Goal: Use online tool/utility: Utilize a website feature to perform a specific function

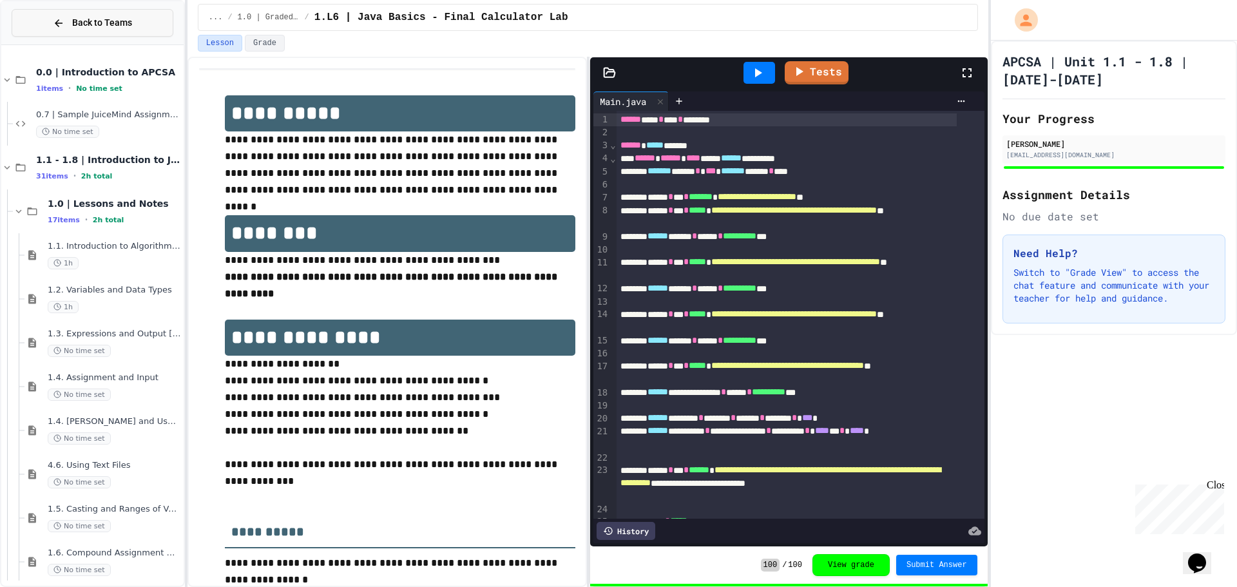
click at [44, 18] on button "Back to Teams" at bounding box center [93, 23] width 162 height 28
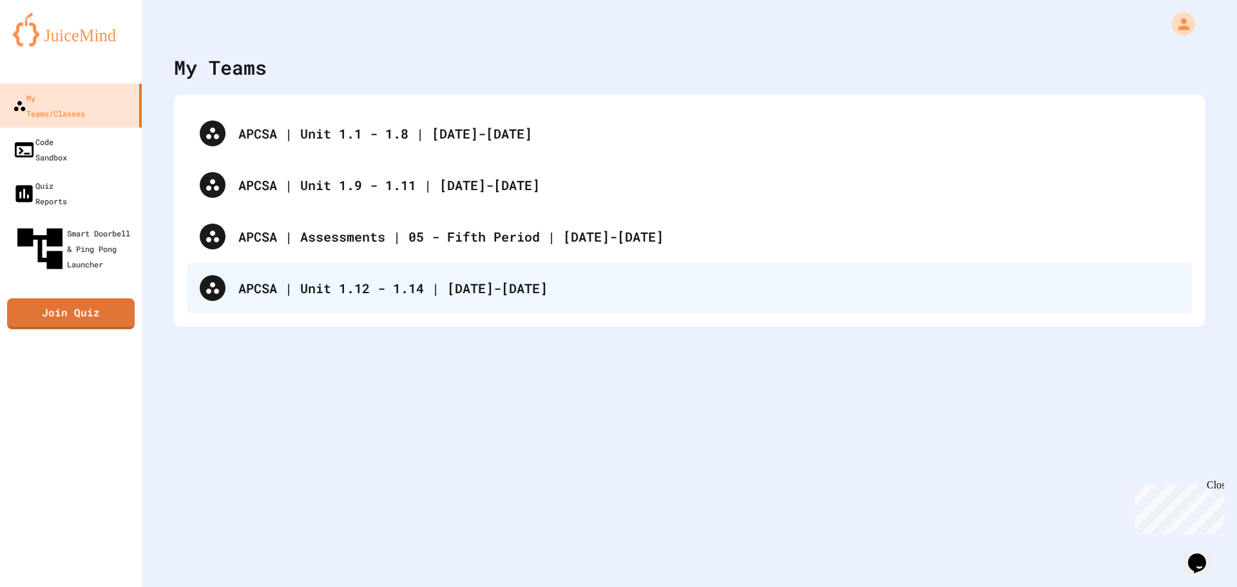
click at [432, 303] on div "APCSA | Unit 1.12 - 1.14 | [DATE]-[DATE]" at bounding box center [689, 288] width 1005 height 52
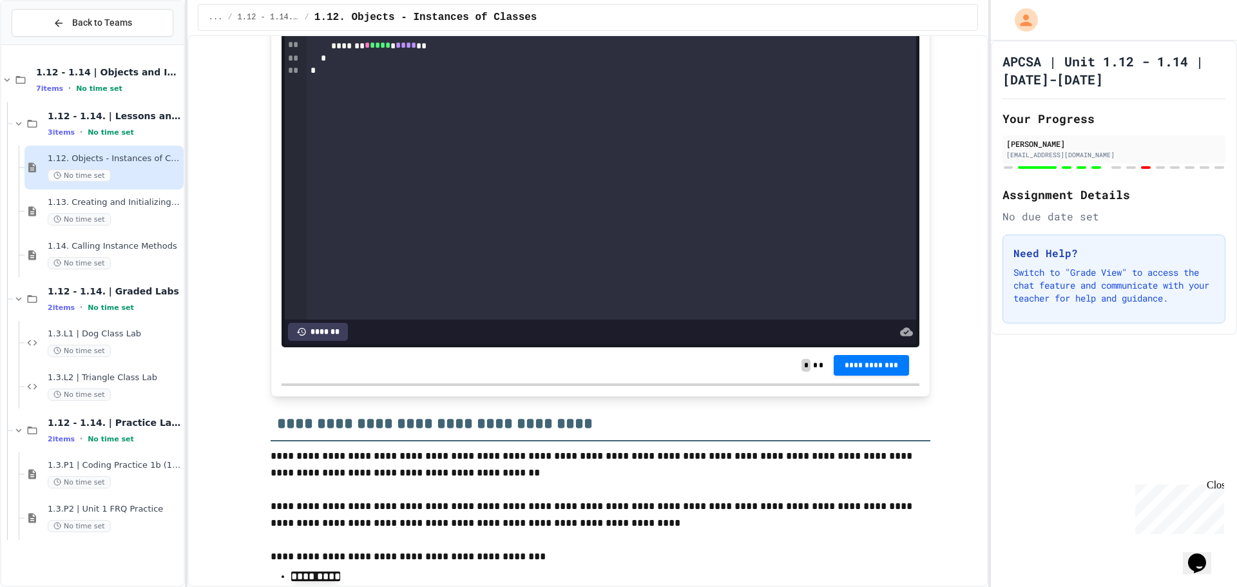
scroll to position [9662, 0]
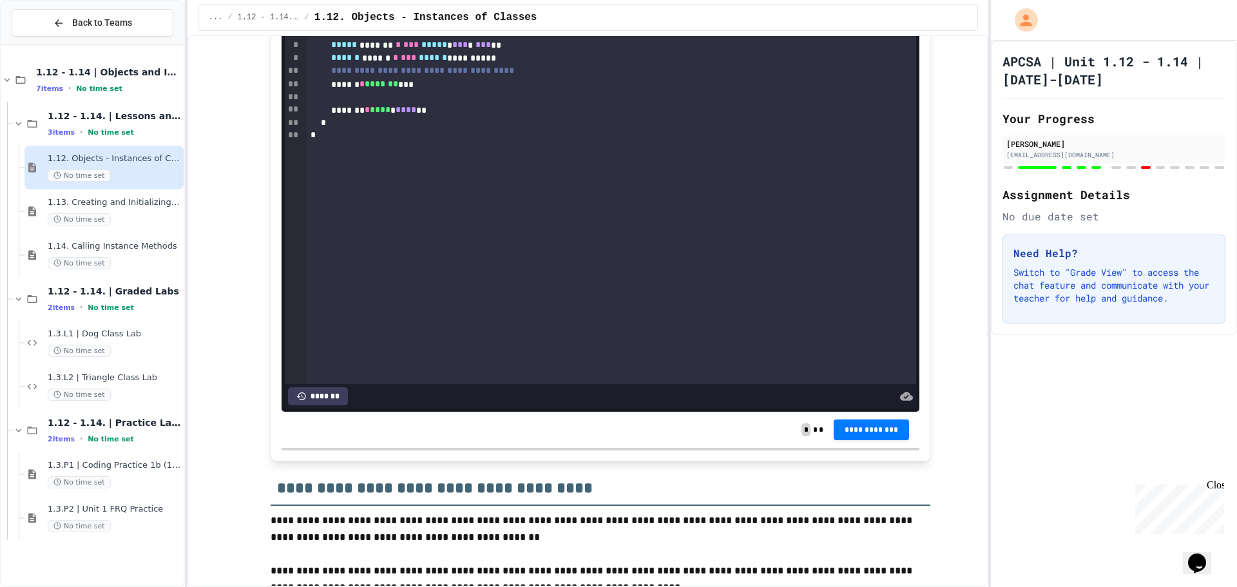
click at [773, 253] on div "**********" at bounding box center [612, 165] width 610 height 438
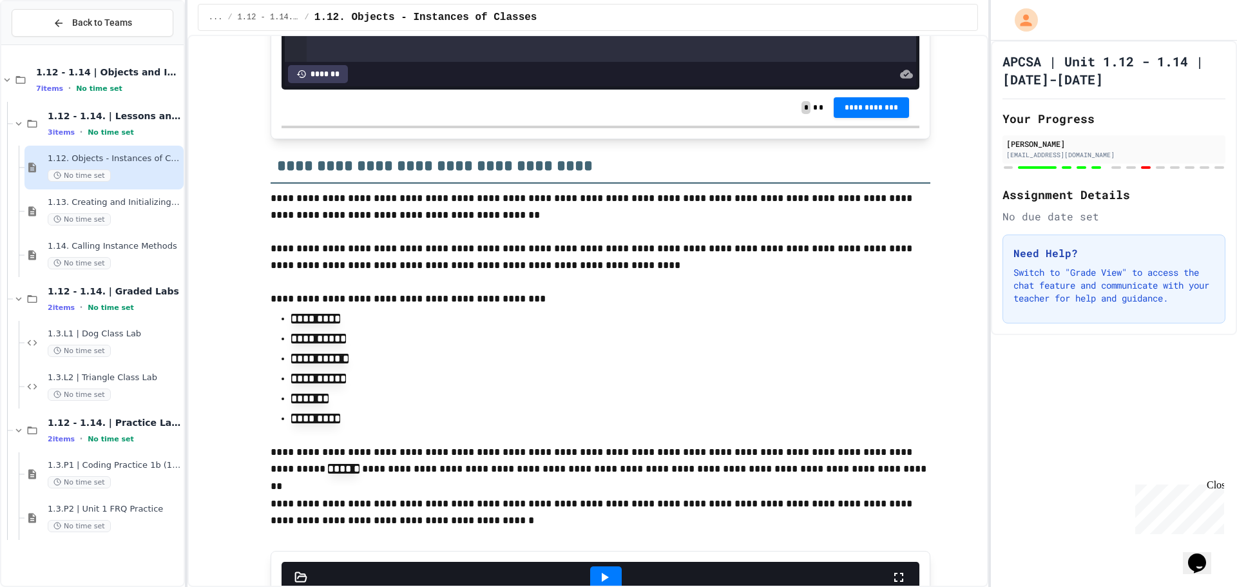
scroll to position [10113, 0]
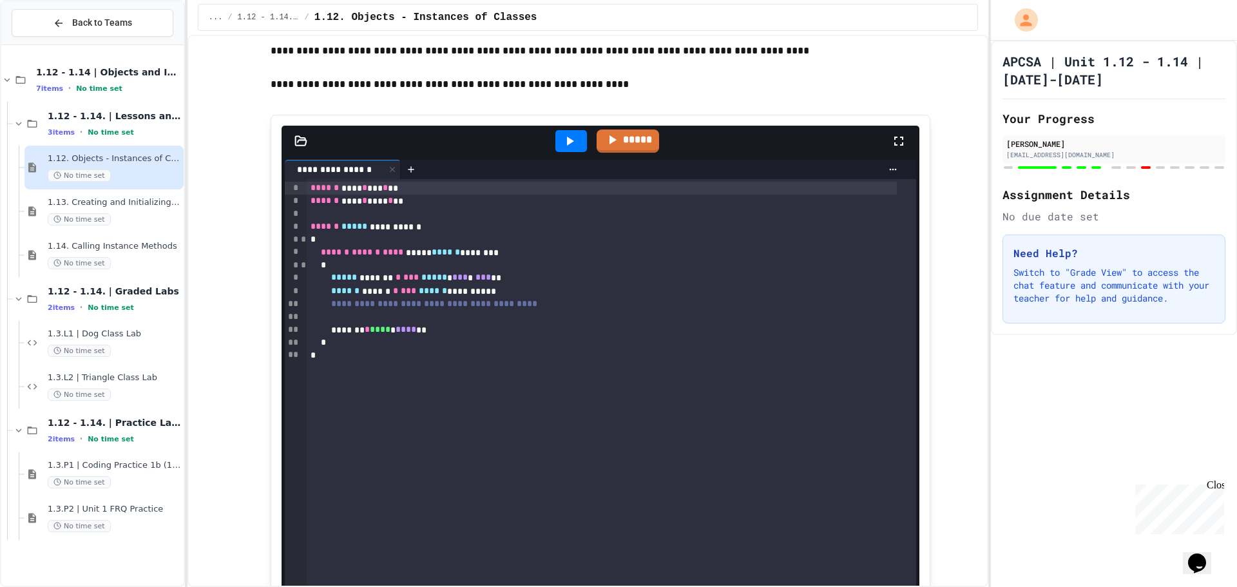
scroll to position [8825, 0]
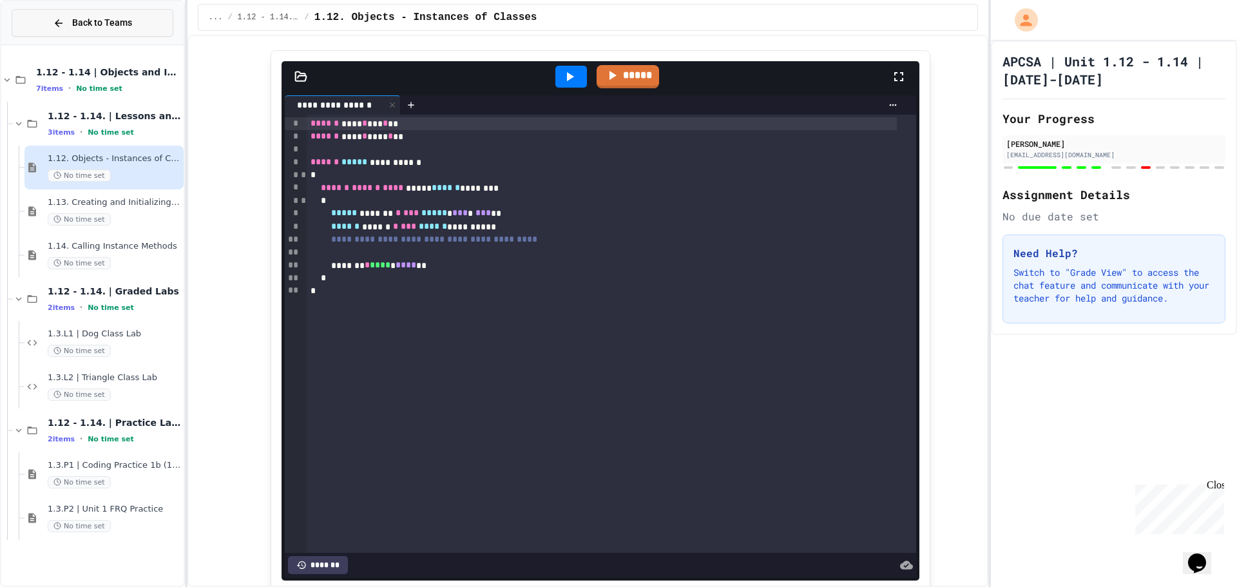
click at [47, 27] on button "Back to Teams" at bounding box center [93, 23] width 162 height 28
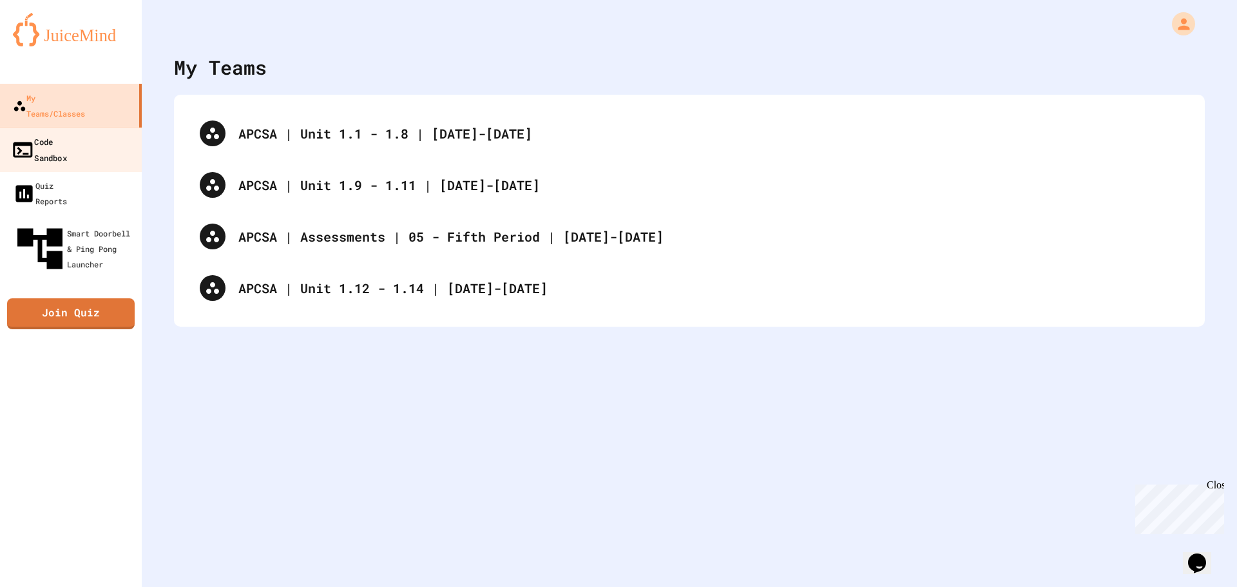
click at [67, 133] on div "Code Sandbox" at bounding box center [39, 149] width 56 height 32
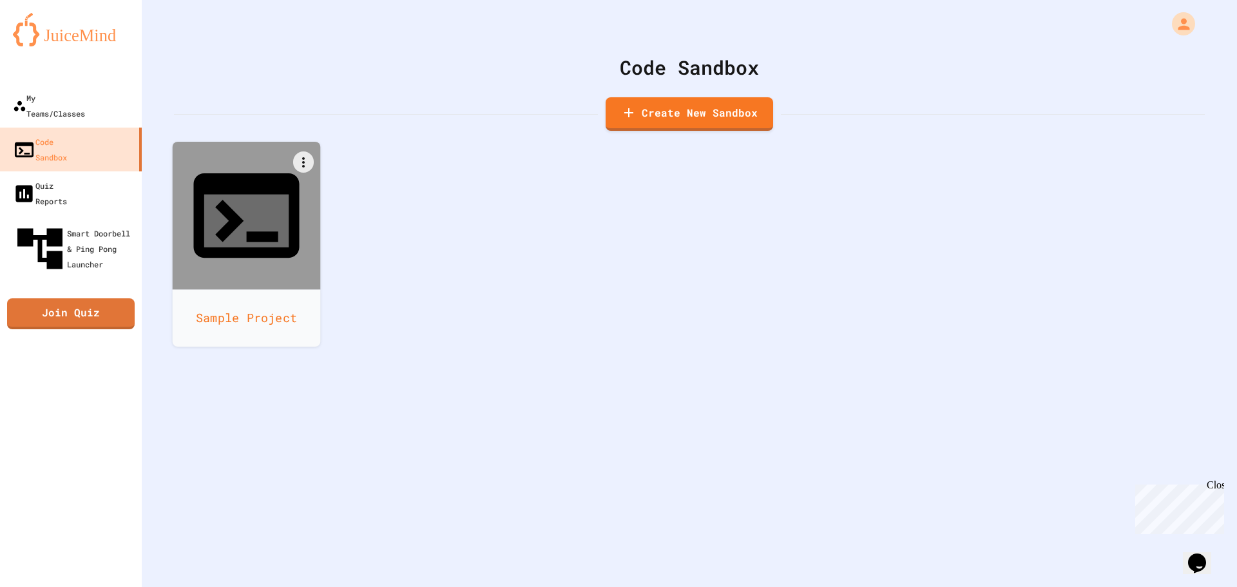
click at [221, 187] on icon at bounding box center [246, 215] width 127 height 127
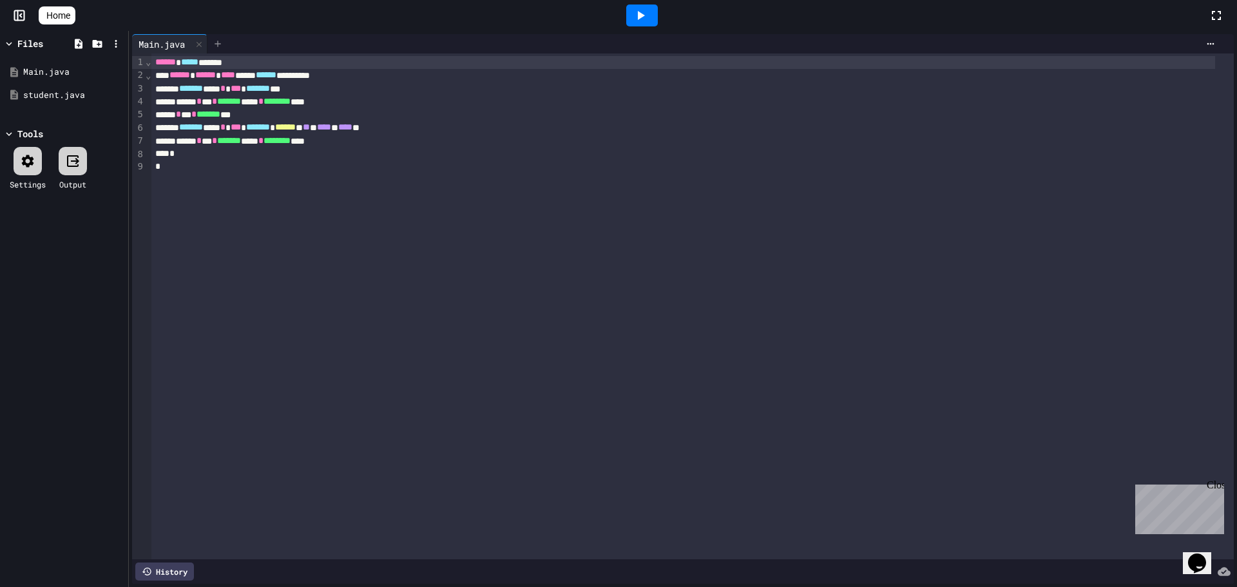
click at [225, 44] on div at bounding box center [217, 43] width 21 height 19
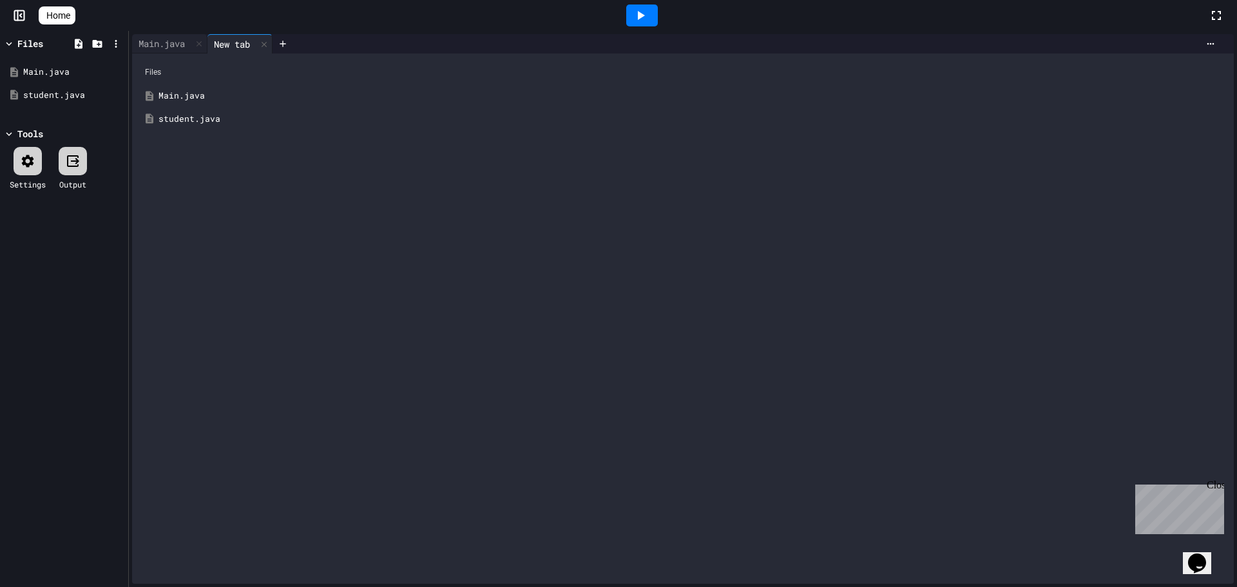
click at [240, 116] on div "student.java" at bounding box center [691, 119] width 1067 height 13
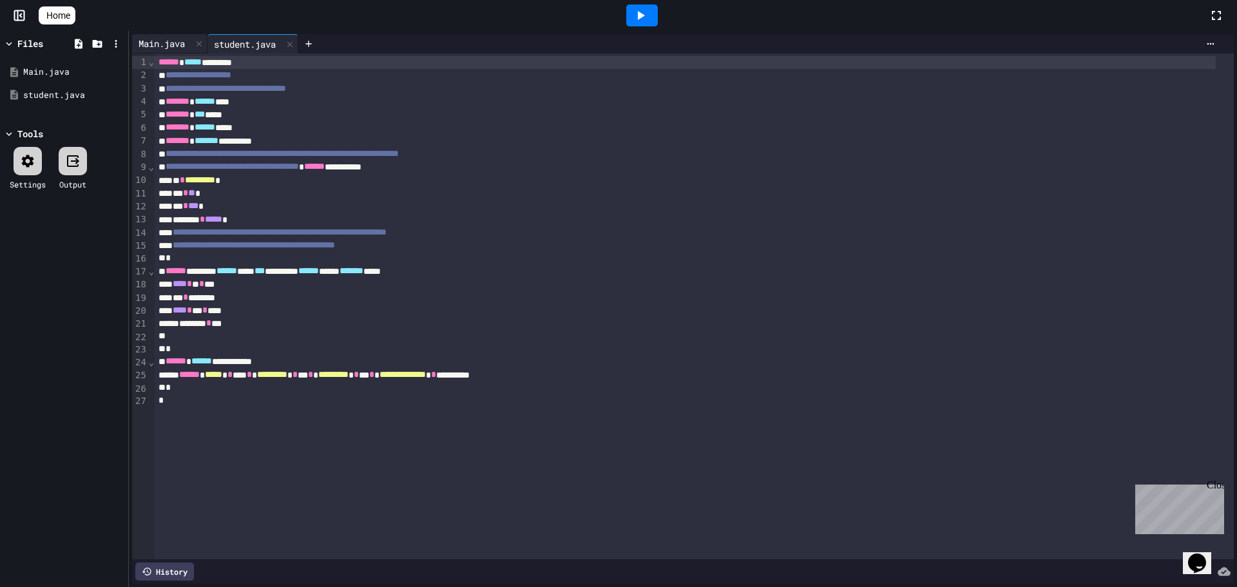
click at [142, 39] on div "Main.java" at bounding box center [161, 44] width 59 height 14
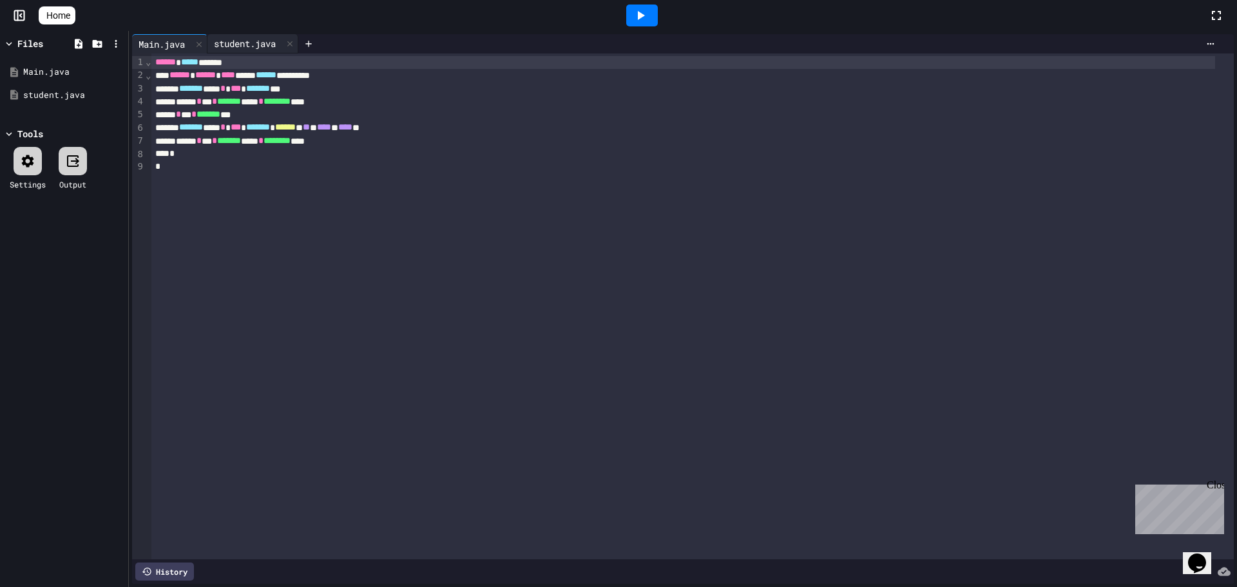
click at [248, 45] on div "student.java" at bounding box center [244, 44] width 75 height 14
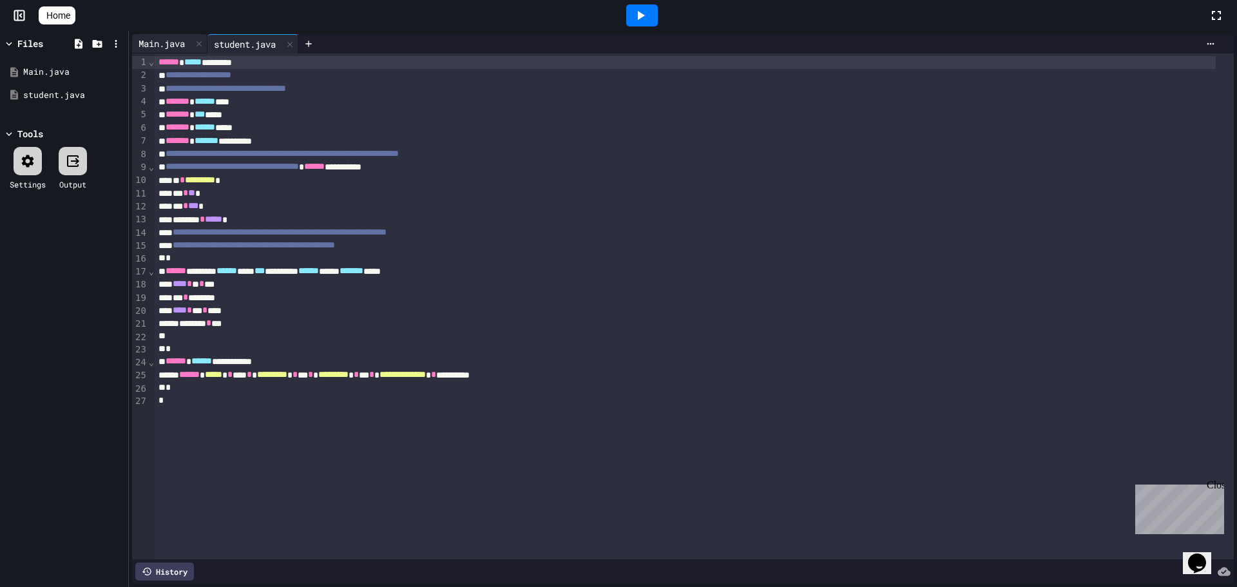
click at [173, 44] on div "Main.java" at bounding box center [161, 44] width 59 height 14
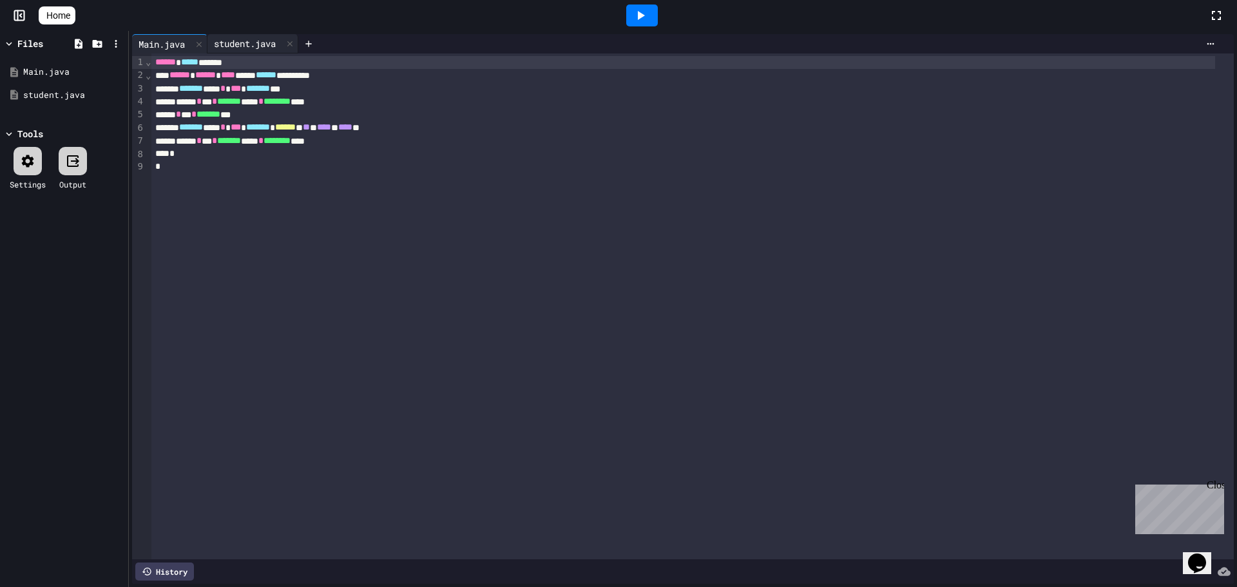
click at [238, 48] on div "student.java" at bounding box center [244, 44] width 75 height 14
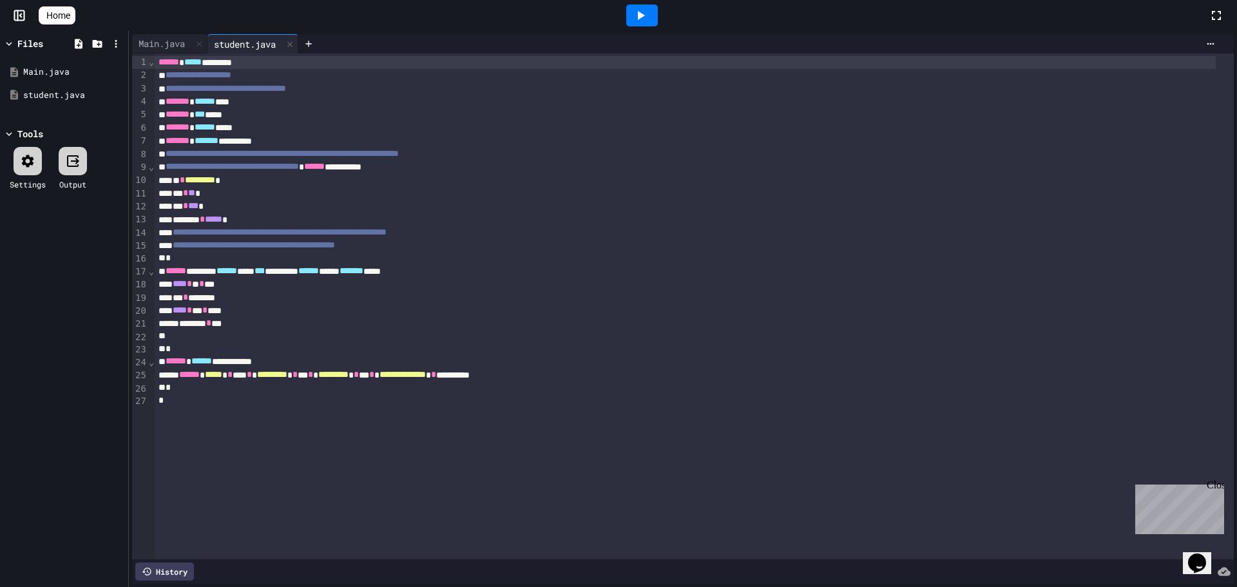
click at [656, 22] on div at bounding box center [642, 16] width 32 height 22
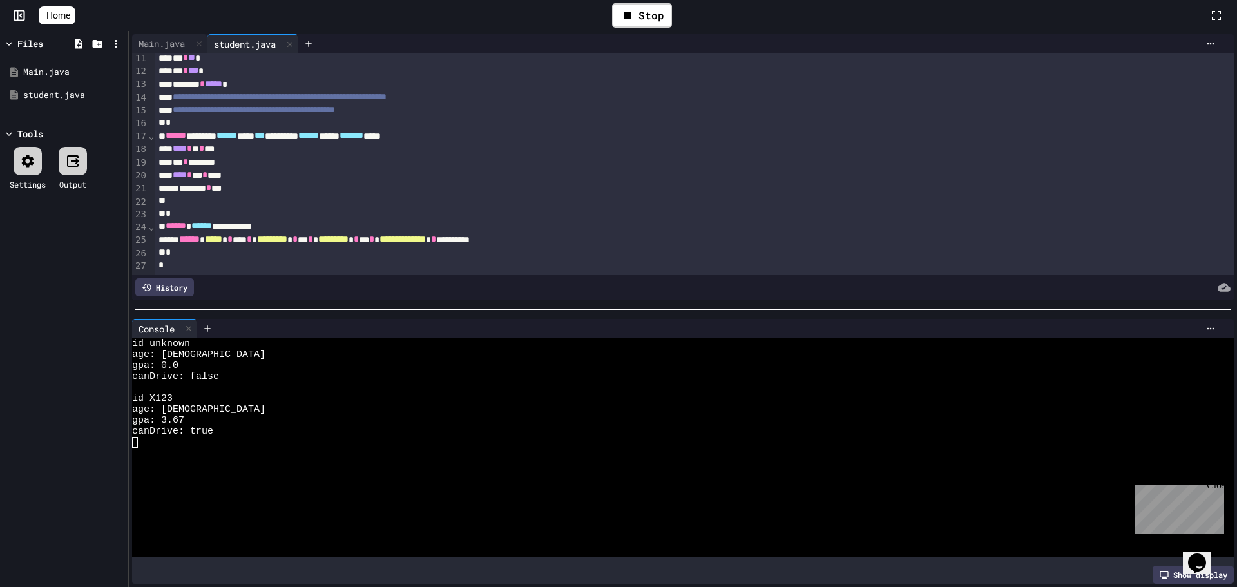
scroll to position [21, 0]
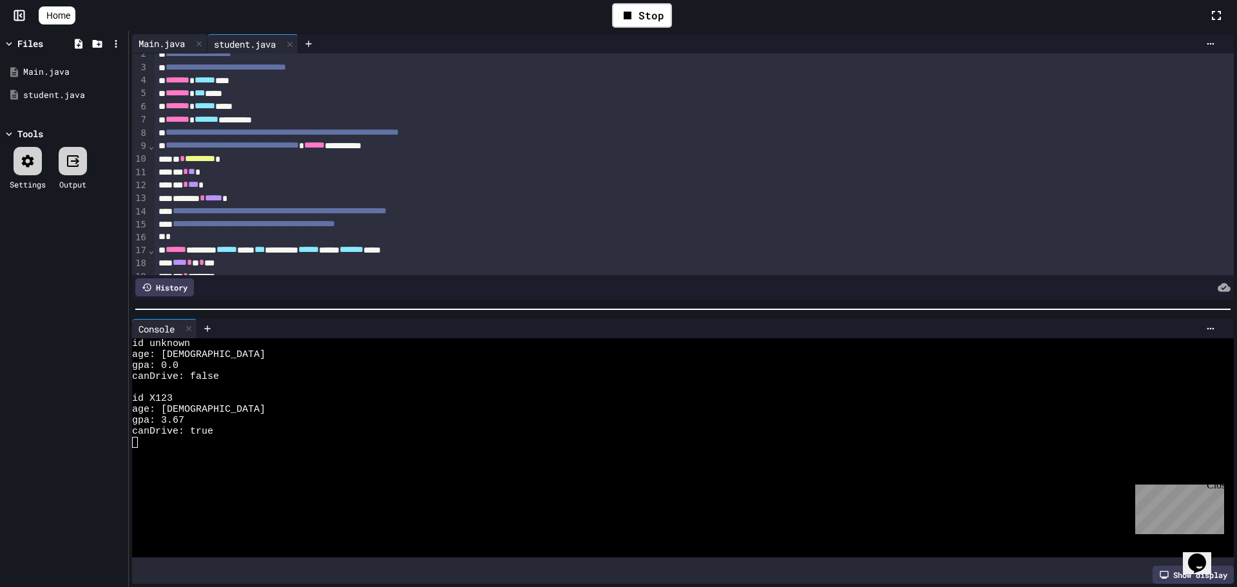
click at [173, 37] on div "Main.java" at bounding box center [161, 44] width 59 height 14
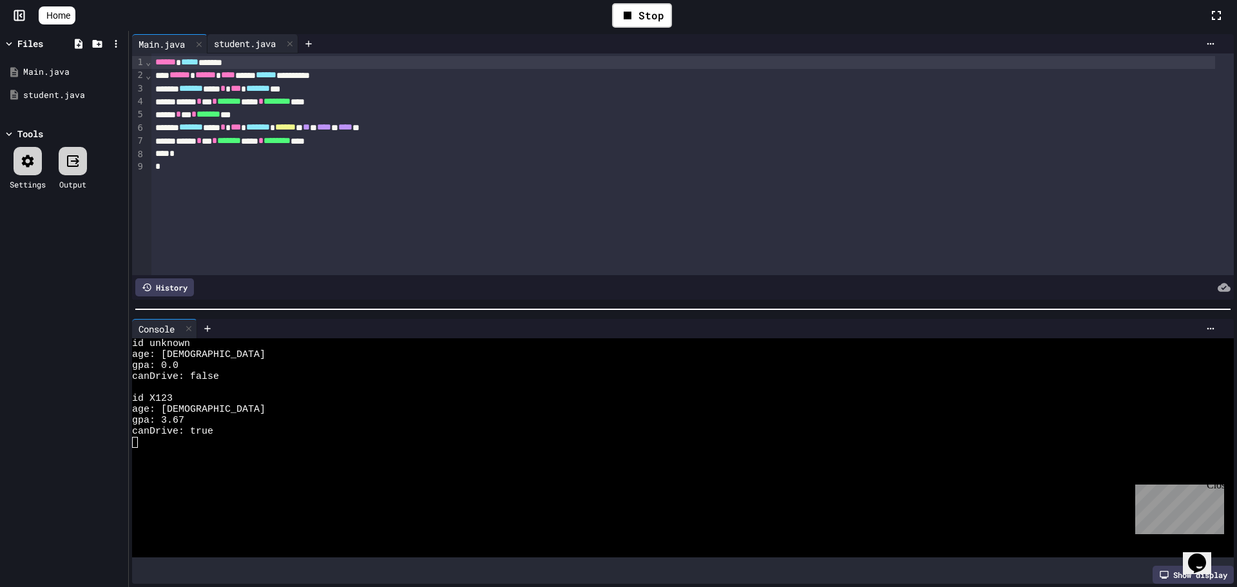
click at [238, 40] on div "student.java" at bounding box center [244, 44] width 75 height 14
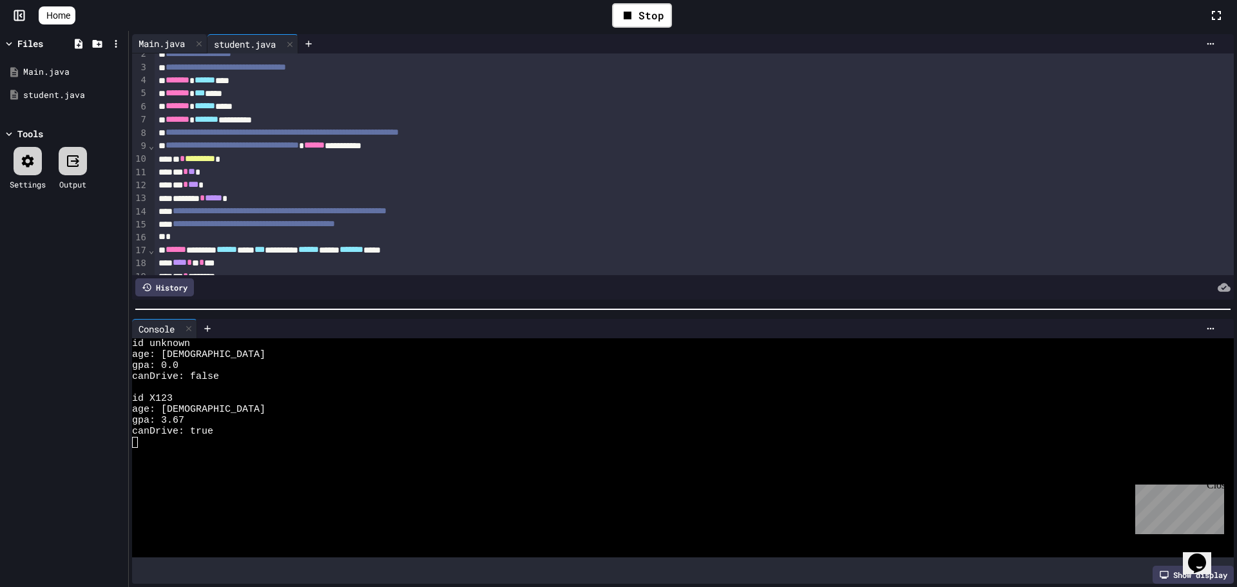
click at [167, 43] on div "Main.java" at bounding box center [161, 44] width 59 height 14
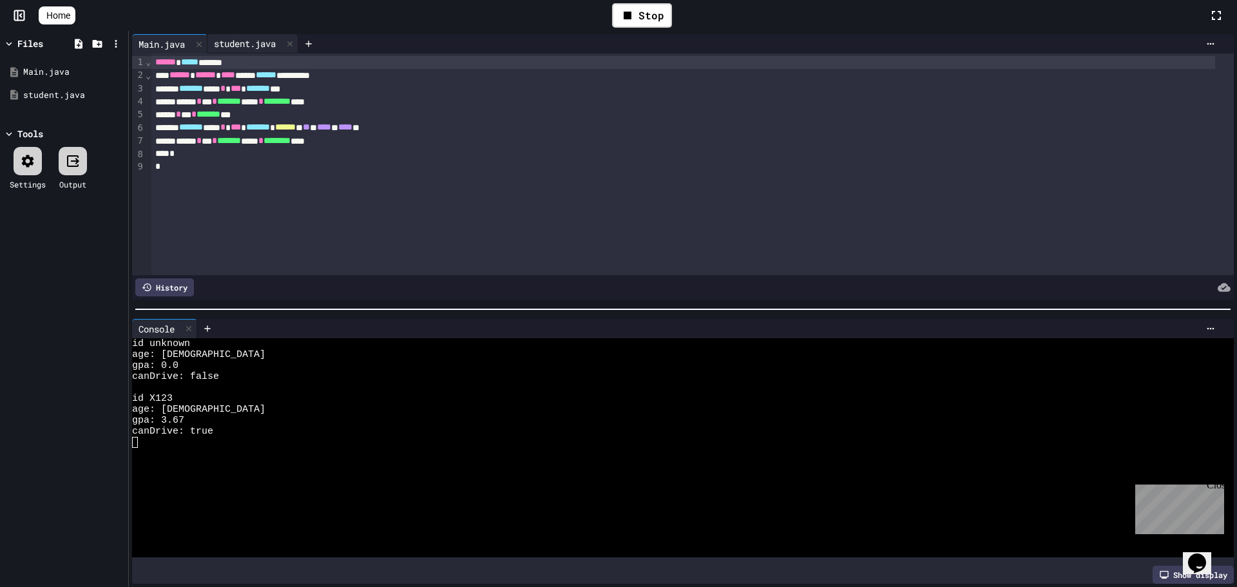
click at [254, 43] on div "student.java" at bounding box center [244, 44] width 75 height 14
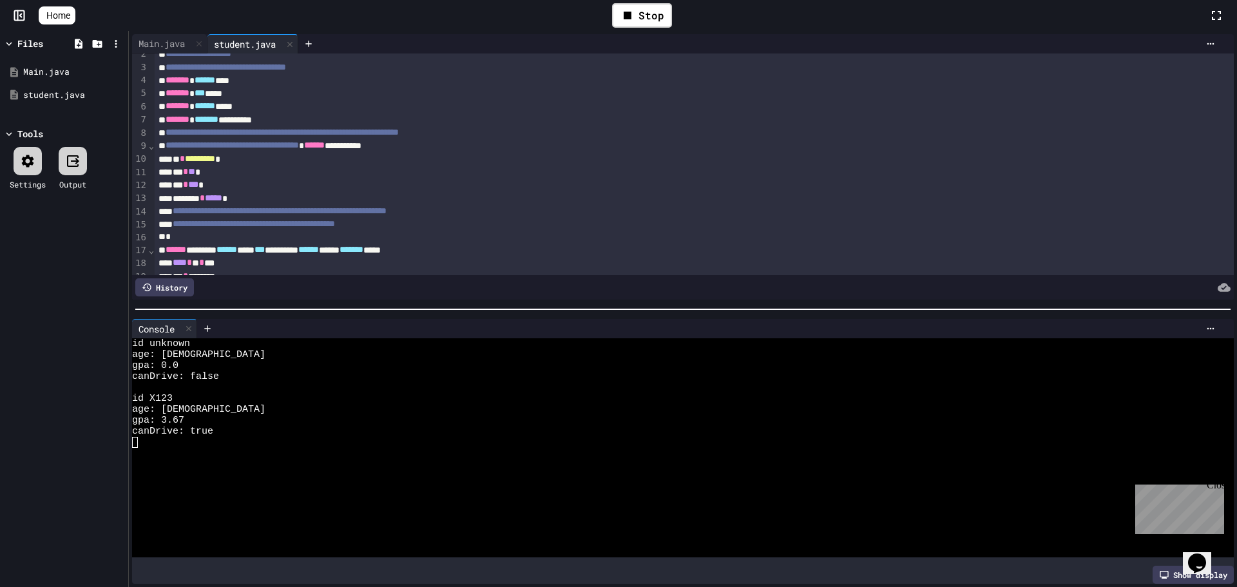
scroll to position [150, 0]
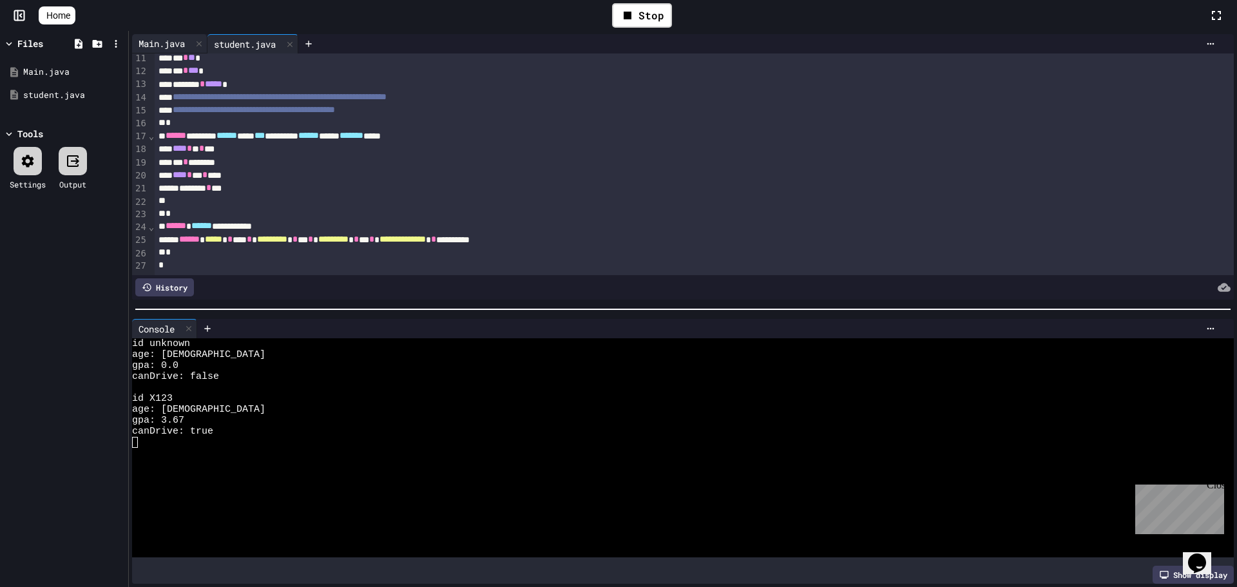
click at [164, 36] on div "Main.java" at bounding box center [169, 43] width 75 height 19
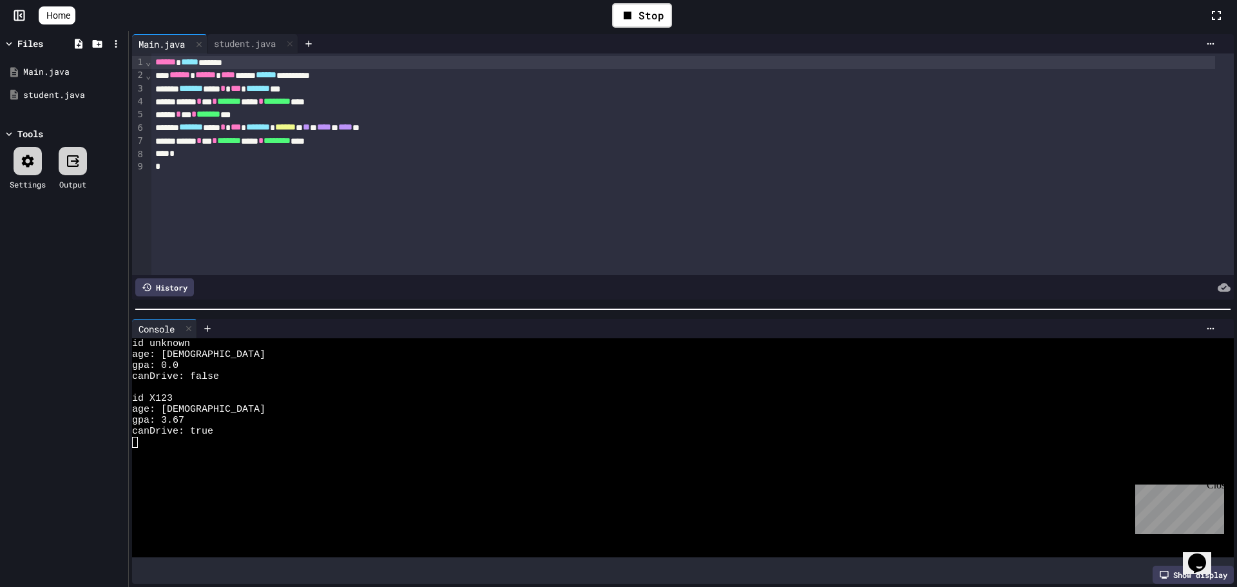
click at [240, 33] on div "Stop" at bounding box center [641, 15] width 1133 height 37
click at [238, 44] on div "student.java" at bounding box center [244, 44] width 75 height 14
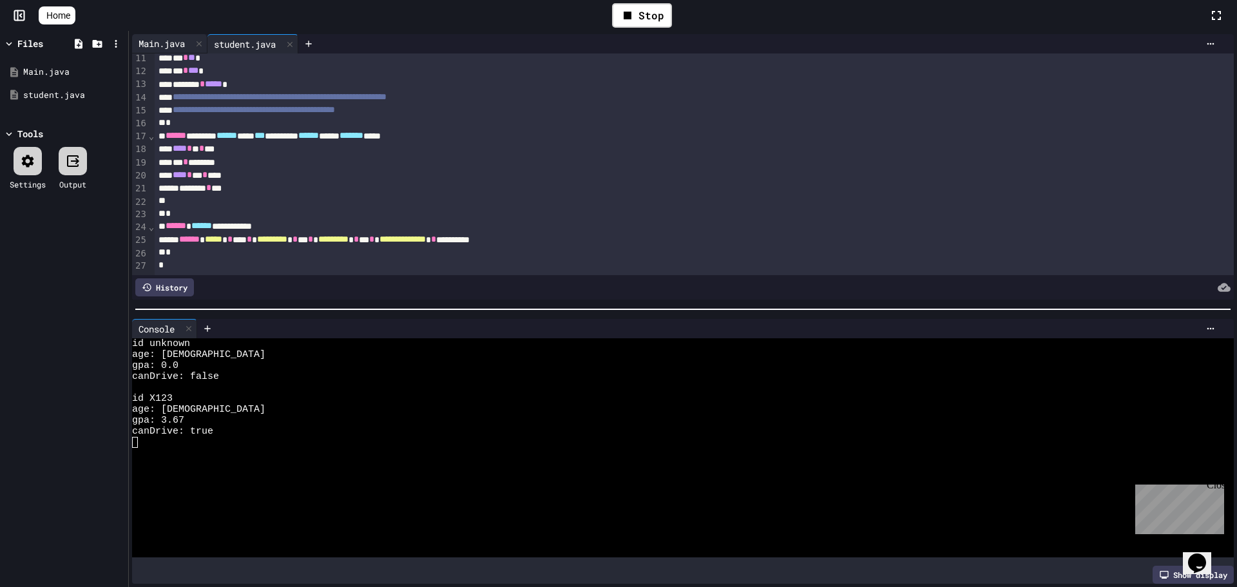
click at [175, 47] on div "Main.java" at bounding box center [161, 44] width 59 height 14
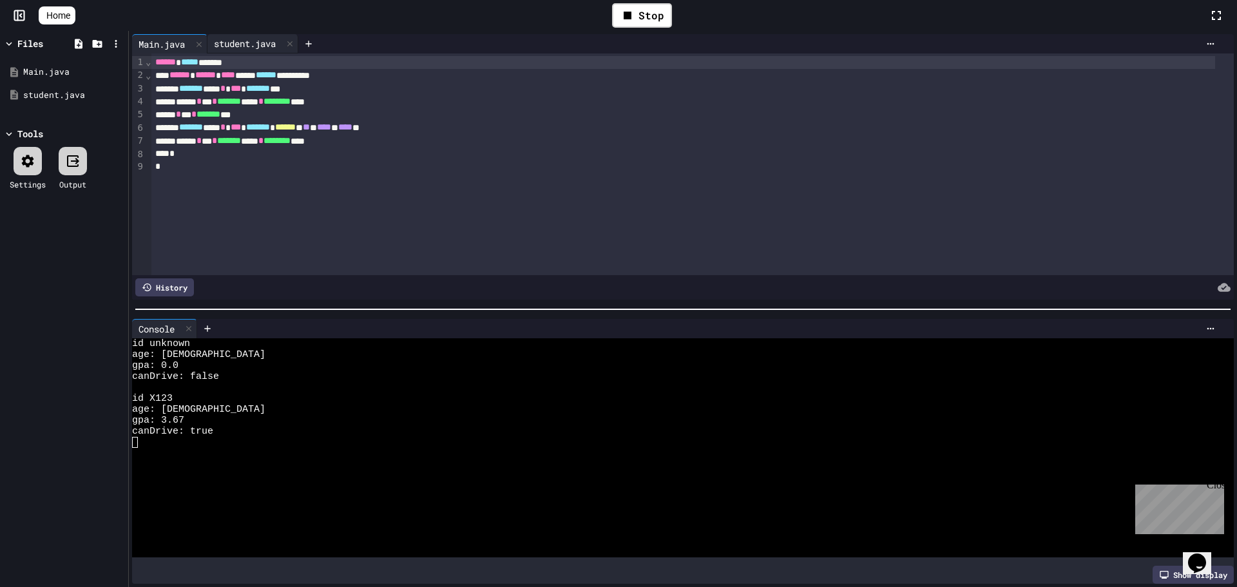
click at [253, 53] on div "student.java" at bounding box center [252, 43] width 91 height 19
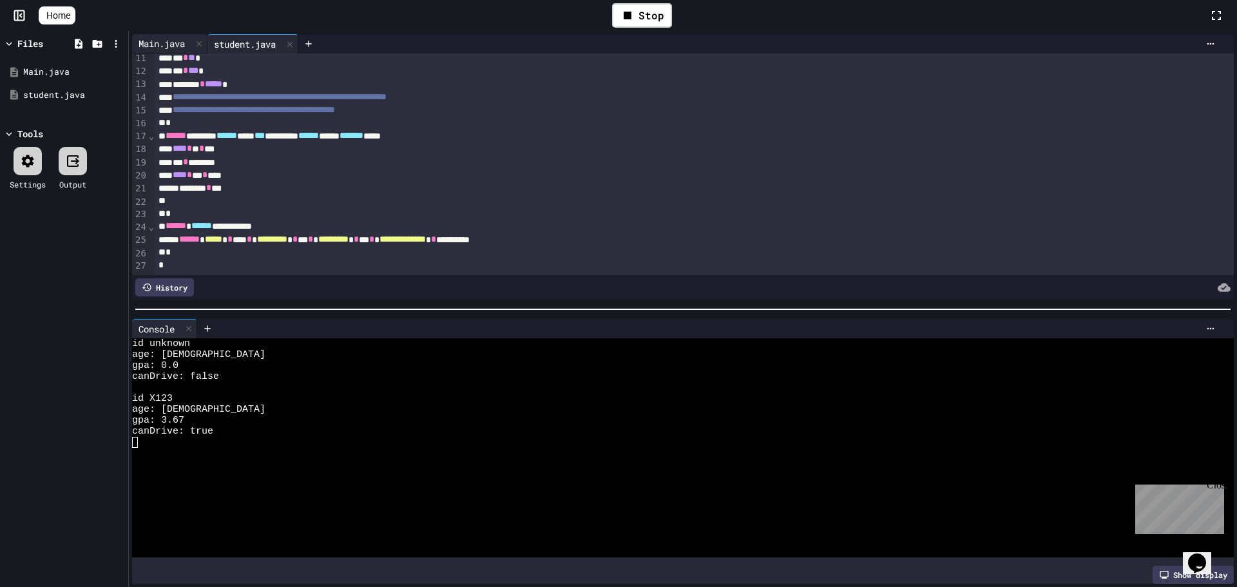
click at [178, 41] on div "Main.java" at bounding box center [161, 44] width 59 height 14
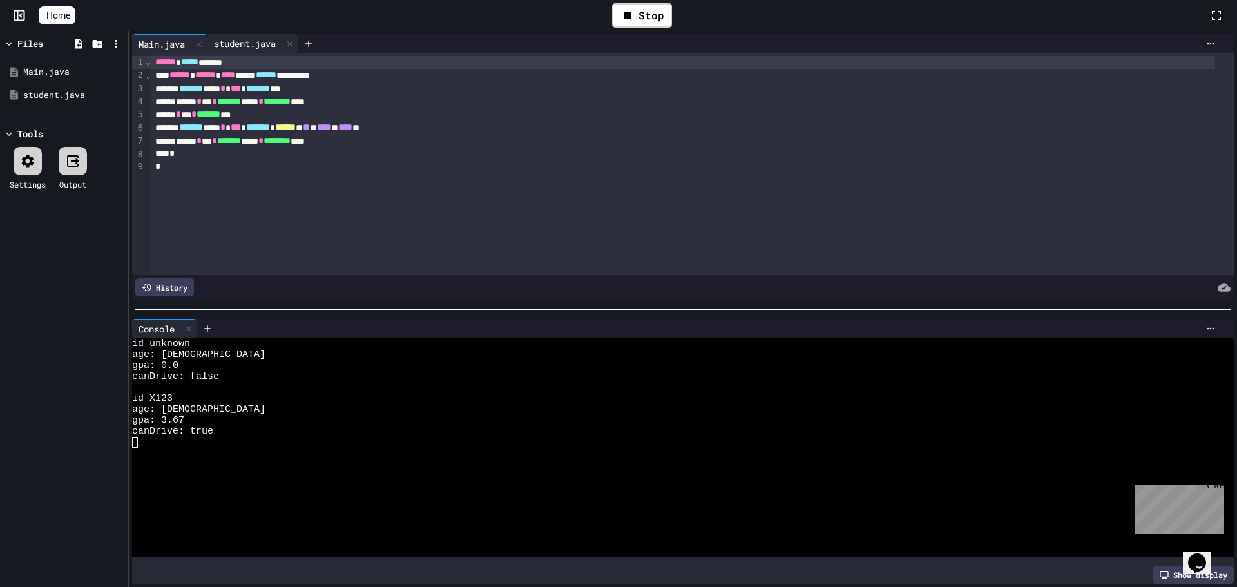
click at [253, 47] on div "student.java" at bounding box center [244, 44] width 75 height 14
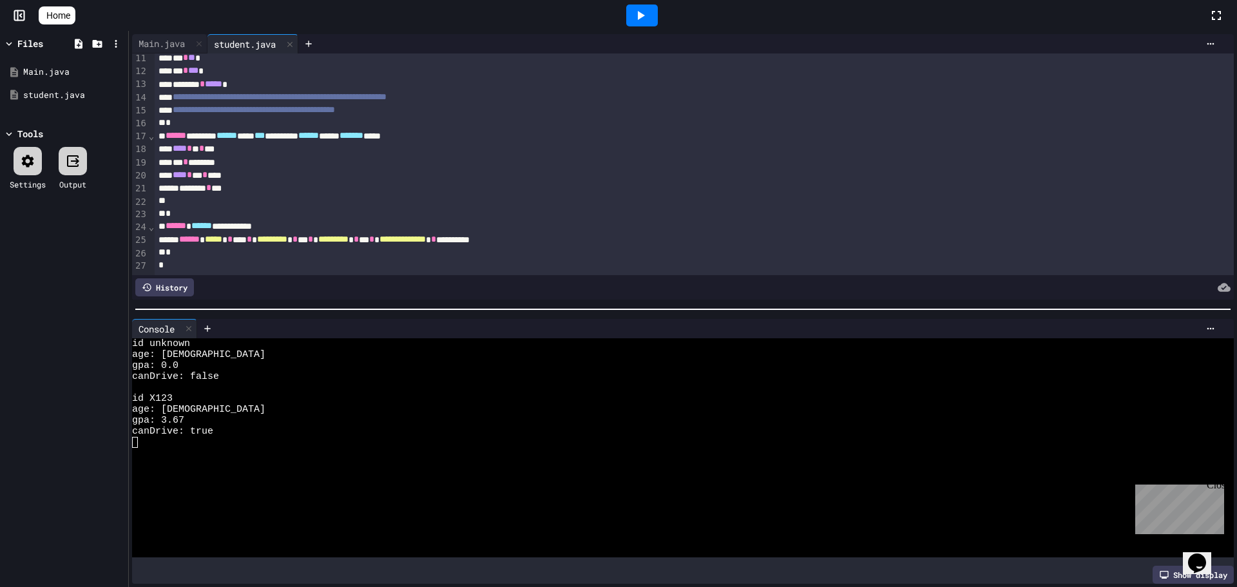
scroll to position [0, 0]
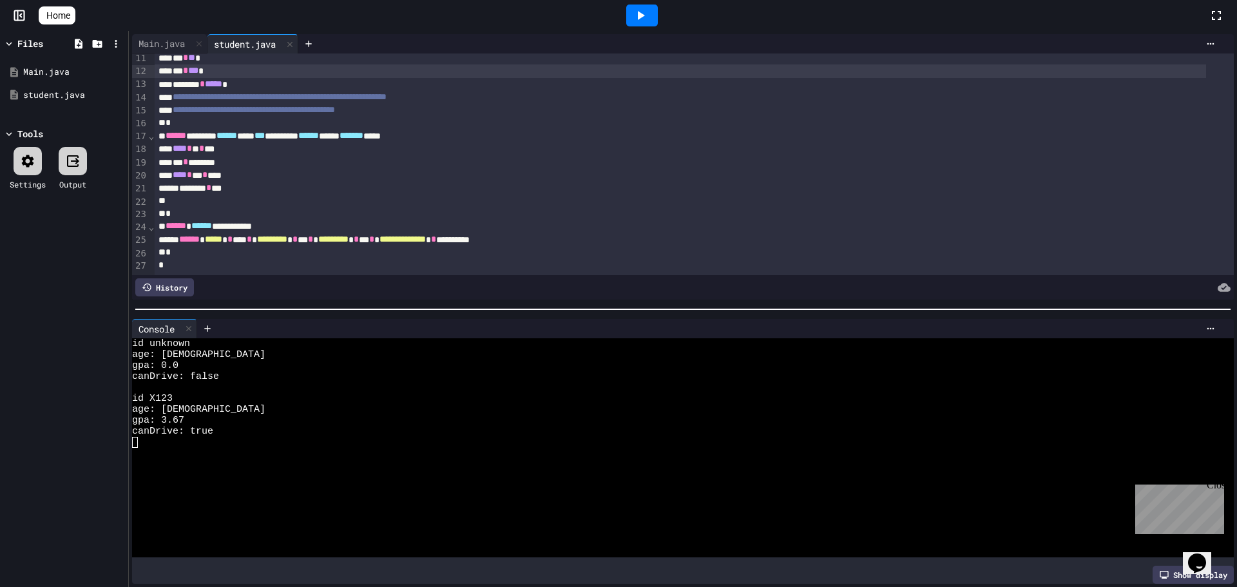
click at [1012, 586] on div at bounding box center [618, 588] width 1237 height 0
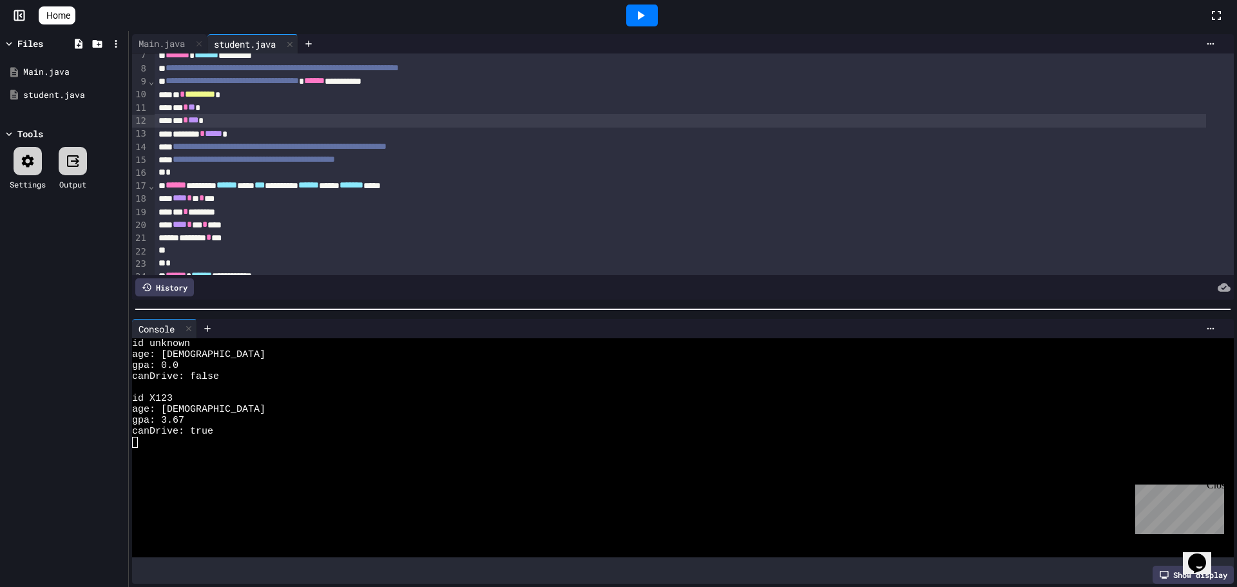
scroll to position [21, 0]
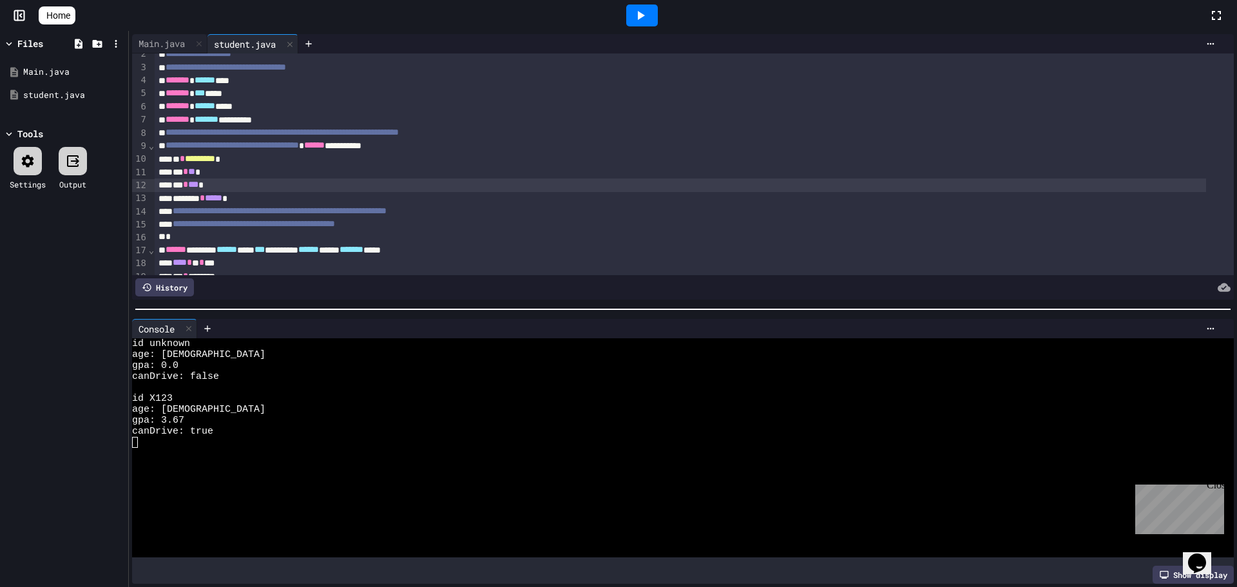
click at [215, 160] on span "*********" at bounding box center [200, 158] width 30 height 9
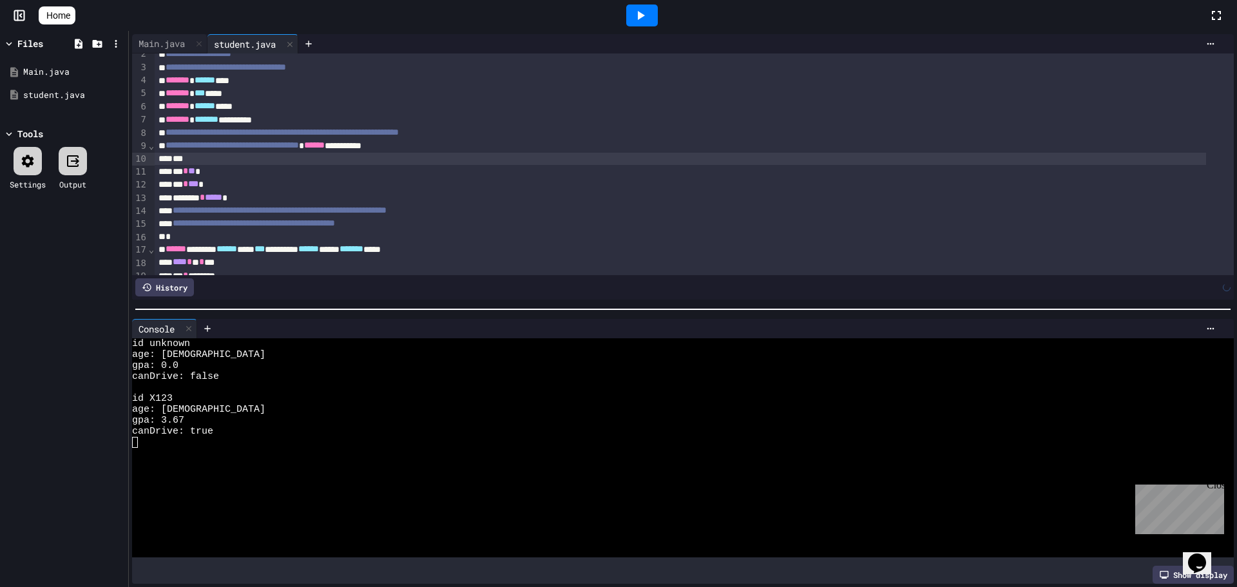
click at [645, 15] on icon at bounding box center [641, 15] width 7 height 9
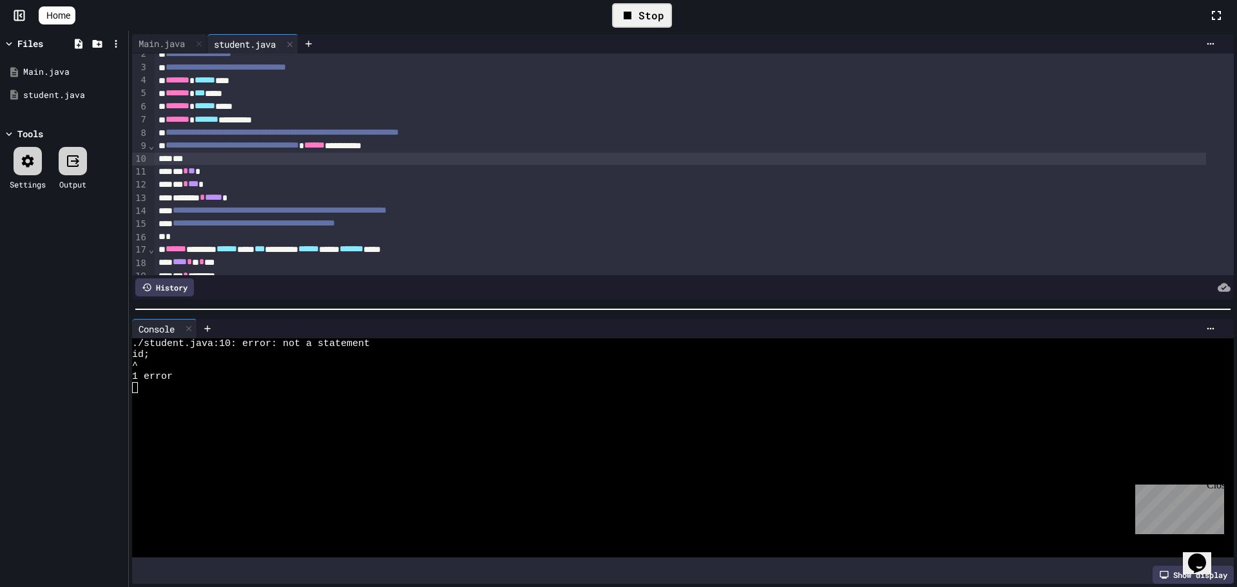
click at [187, 161] on div "***" at bounding box center [680, 159] width 1051 height 13
click at [669, 16] on div "Stop" at bounding box center [642, 15] width 60 height 24
click at [664, 16] on div at bounding box center [642, 15] width 44 height 35
click at [644, 19] on icon at bounding box center [641, 15] width 7 height 9
click at [193, 157] on div "** * *" at bounding box center [680, 159] width 1051 height 13
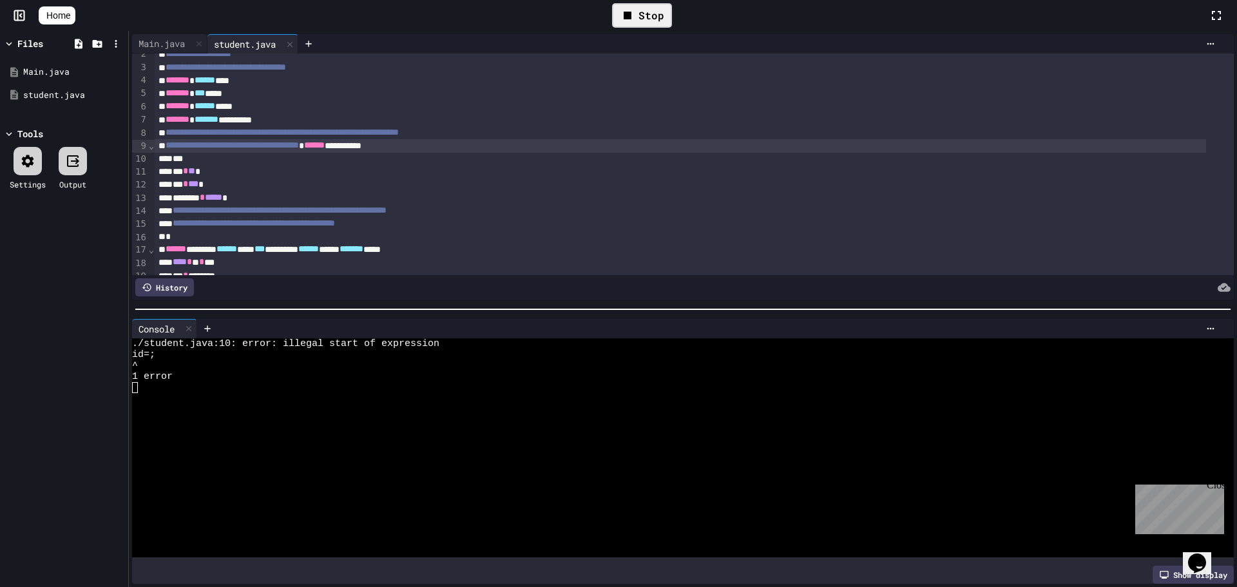
click at [210, 147] on span "**********" at bounding box center [232, 144] width 133 height 9
click at [210, 161] on div "***" at bounding box center [680, 159] width 1051 height 13
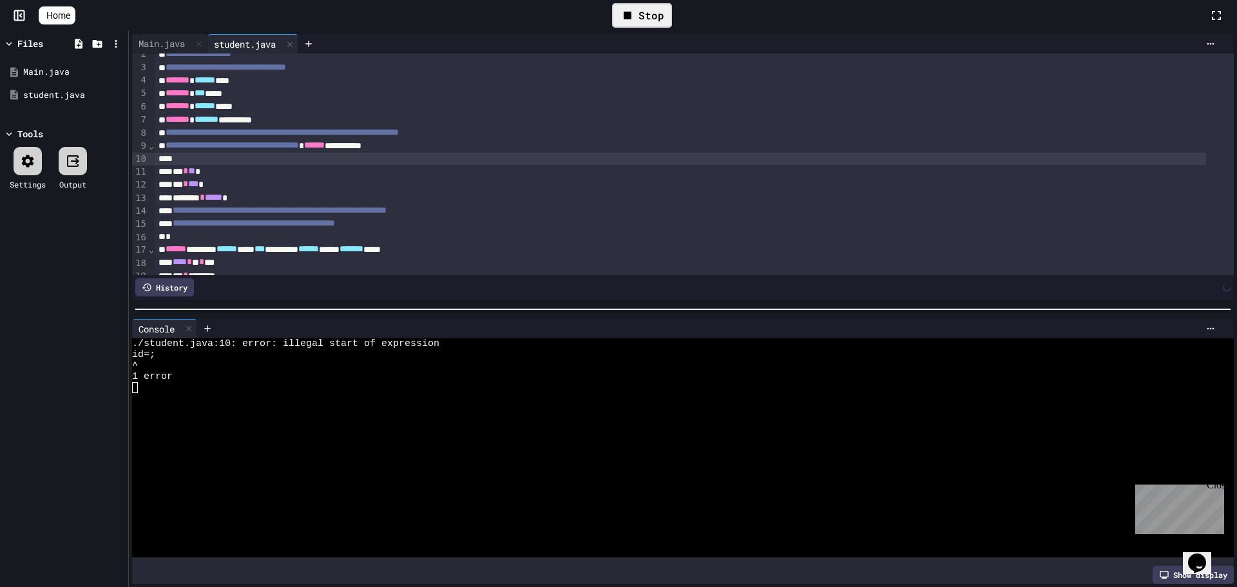
click at [635, 14] on icon at bounding box center [627, 15] width 15 height 15
click at [642, 14] on icon at bounding box center [640, 15] width 15 height 15
